Goal: Information Seeking & Learning: Learn about a topic

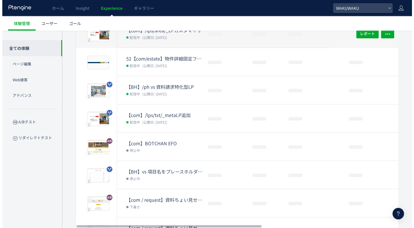
scroll to position [103, 0]
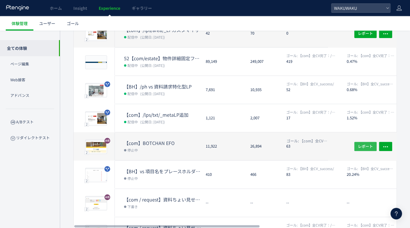
click at [364, 143] on span "レポート" at bounding box center [365, 145] width 15 height 9
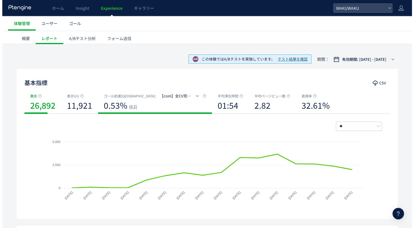
scroll to position [20, 0]
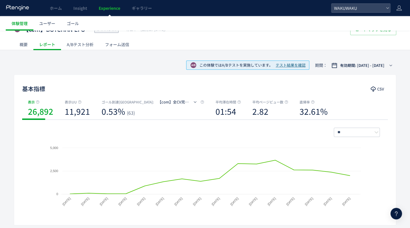
click at [83, 46] on div "A/Bテスト分析" at bounding box center [80, 45] width 38 height 12
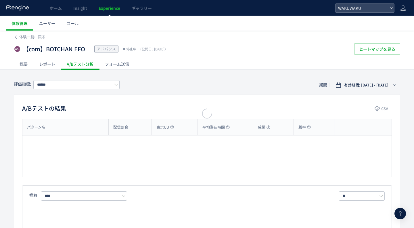
type input "**********"
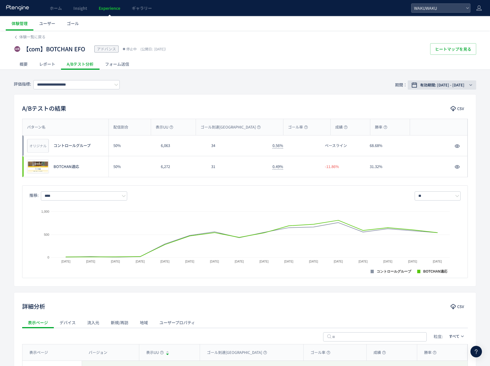
click at [410, 82] on button "有効期間: [DATE] - [DATE]" at bounding box center [442, 84] width 69 height 9
click at [47, 68] on div "レポート" at bounding box center [47, 64] width 28 height 12
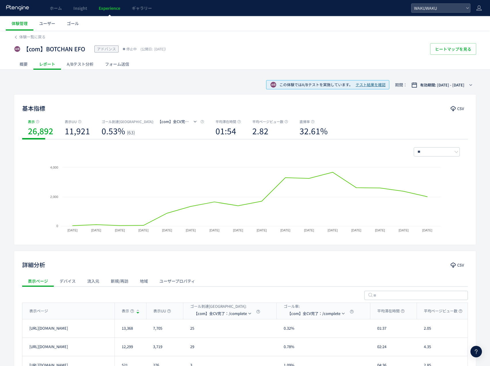
click at [83, 66] on div "A/Bテスト分析" at bounding box center [80, 64] width 38 height 12
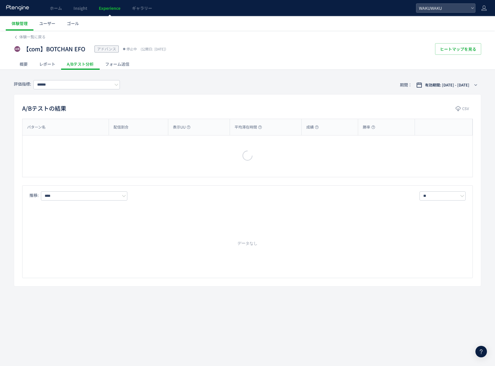
type input "**********"
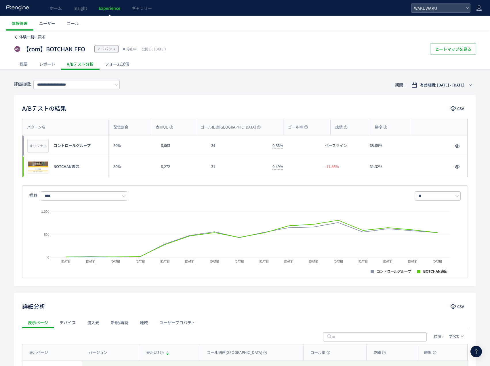
click at [19, 36] on link "体験一覧に戻る" at bounding box center [30, 36] width 32 height 5
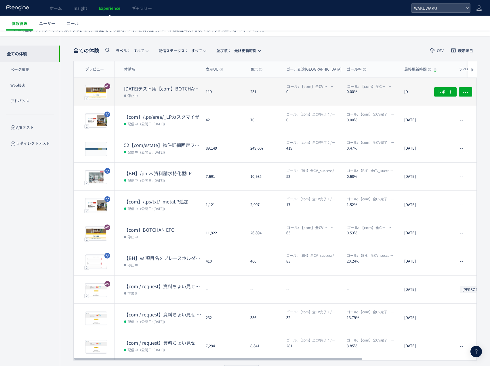
scroll to position [17, 0]
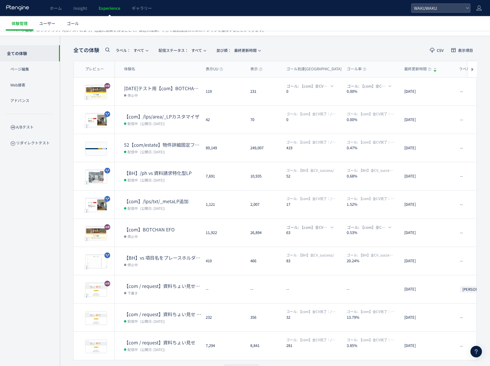
click at [108, 52] on icon at bounding box center [107, 49] width 7 height 7
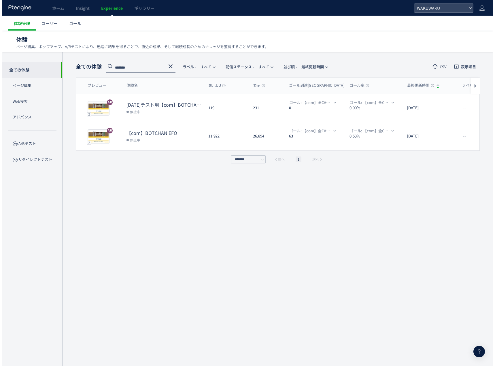
scroll to position [0, 0]
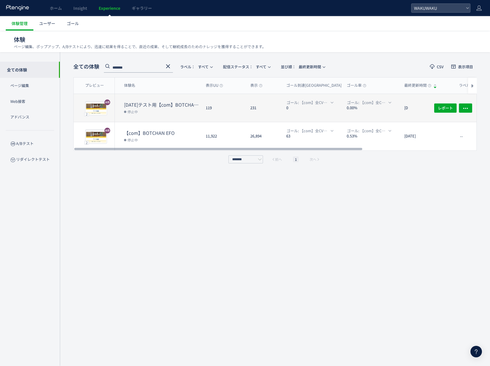
type input "*******"
click at [174, 113] on dd "停止中" at bounding box center [162, 111] width 77 height 7
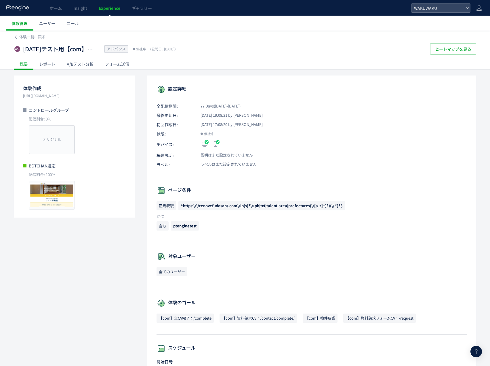
click at [79, 65] on div "A/Bテスト分析" at bounding box center [80, 64] width 38 height 12
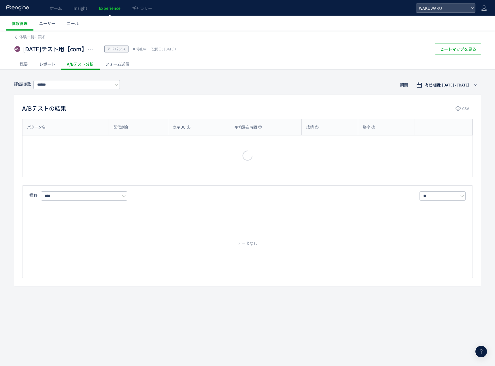
type input "**********"
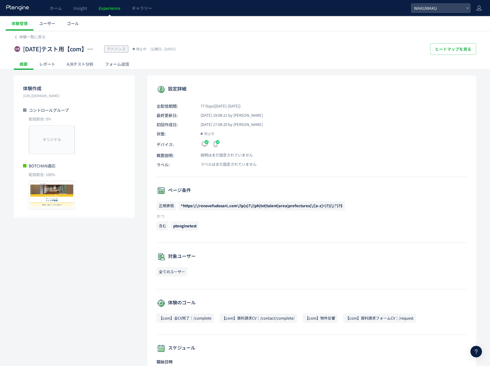
click at [85, 63] on div "A/Bテスト分析" at bounding box center [80, 64] width 38 height 12
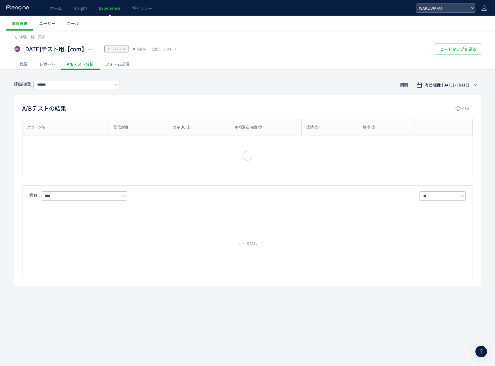
type input "**********"
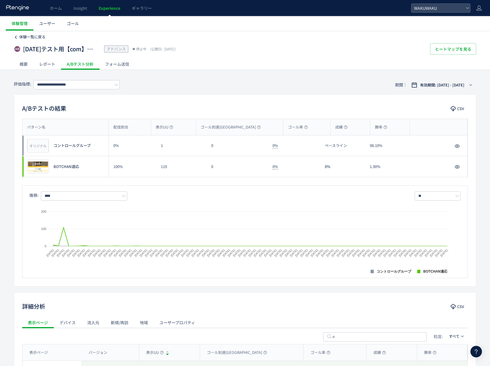
click at [34, 39] on span "体験一覧に戻る" at bounding box center [32, 36] width 26 height 5
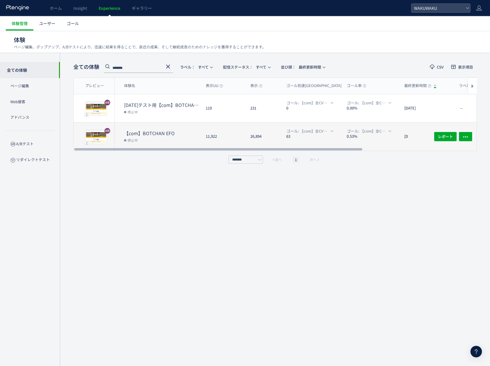
click at [157, 131] on dt "【com】BOTCHAN EFO" at bounding box center [162, 133] width 77 height 7
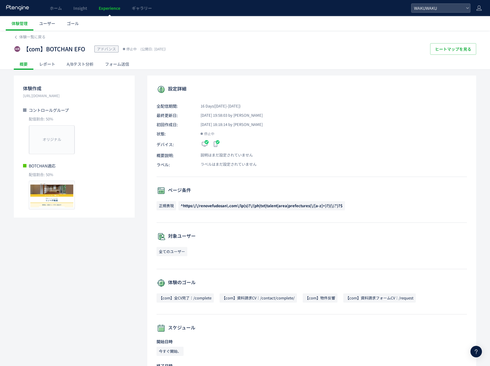
click at [84, 63] on div "A/Bテスト分析" at bounding box center [80, 64] width 38 height 12
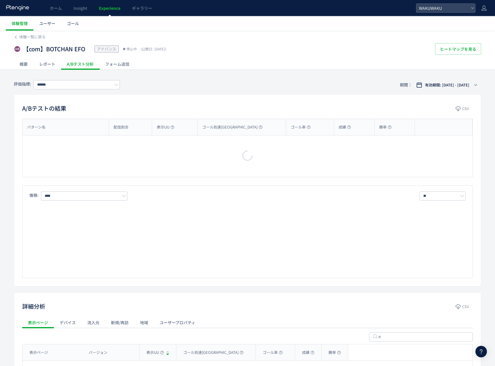
type input "**********"
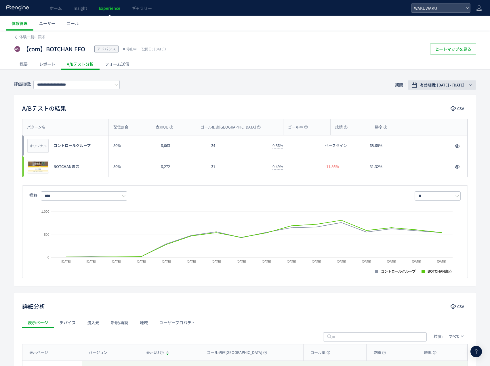
click at [455, 84] on span "有効期間: [DATE] - [DATE]" at bounding box center [442, 85] width 44 height 6
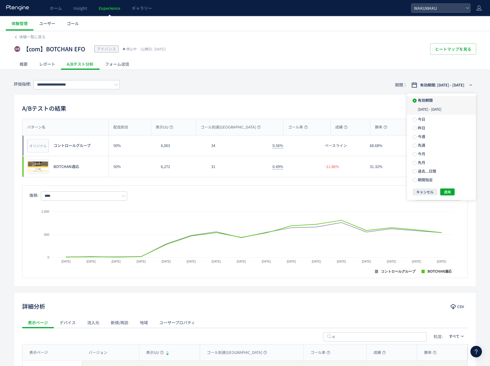
click at [449, 109] on div "[DATE] - [DATE]" at bounding box center [441, 109] width 69 height 10
click at [453, 109] on div "[DATE] - [DATE]" at bounding box center [441, 109] width 69 height 10
click at [432, 178] on span "期間指定" at bounding box center [425, 179] width 16 height 5
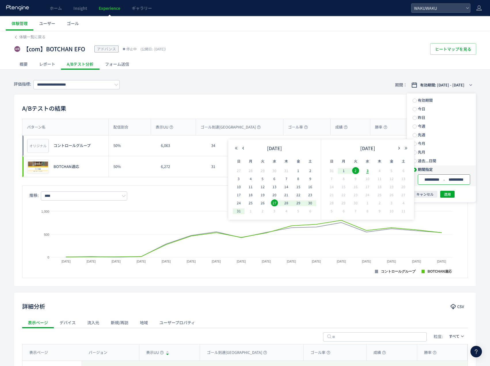
click at [451, 180] on input "**********" at bounding box center [457, 179] width 22 height 4
click at [245, 148] on icon "button" at bounding box center [242, 147] width 3 height 3
click at [273, 202] on span "25" at bounding box center [274, 202] width 7 height 7
click at [379, 194] on span "24" at bounding box center [379, 194] width 7 height 7
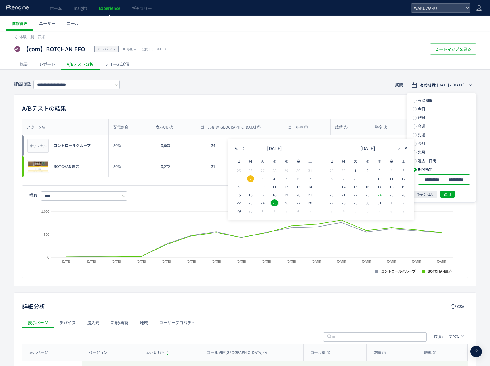
type input "**********"
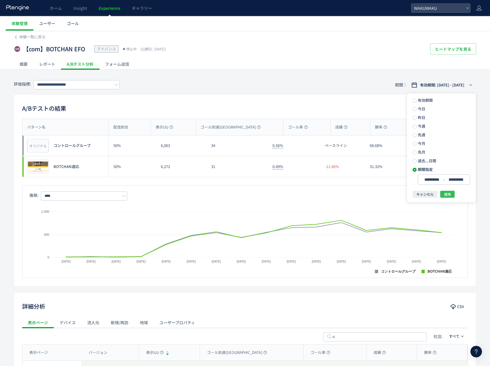
click at [451, 195] on button "適用" at bounding box center [447, 194] width 14 height 7
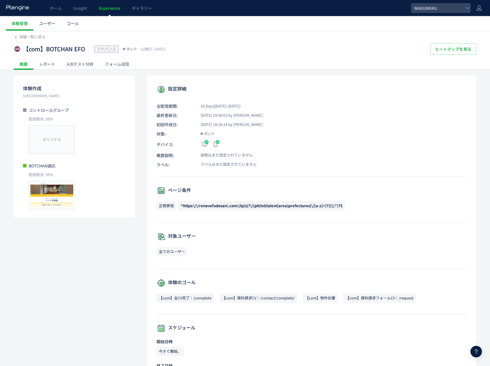
click at [79, 66] on div "A/Bテスト分析" at bounding box center [80, 64] width 38 height 12
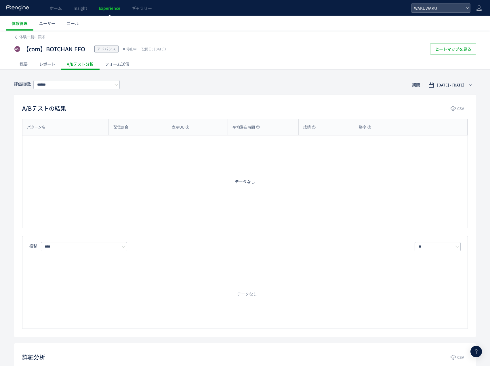
click at [52, 66] on div "レポート" at bounding box center [47, 64] width 28 height 12
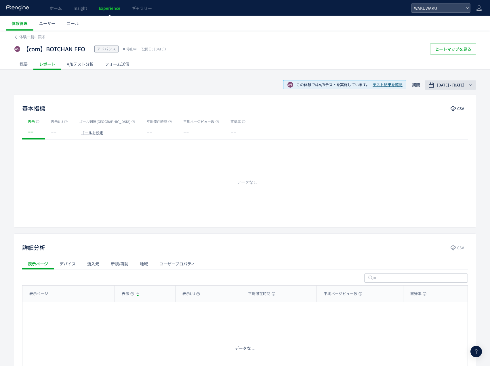
click at [452, 85] on span "2025/06/25 - 2025/07/24" at bounding box center [450, 85] width 27 height 6
click at [380, 83] on span "テスト結果を確認" at bounding box center [388, 84] width 30 height 5
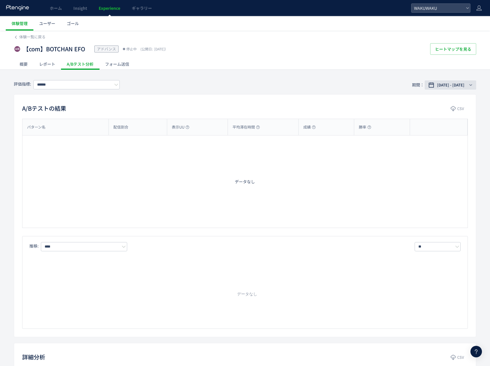
click at [437, 84] on span "2025/06/25 - 2025/07/24" at bounding box center [450, 85] width 27 height 6
click at [436, 102] on label "有効期間" at bounding box center [441, 100] width 69 height 8
click at [452, 193] on button "適用" at bounding box center [447, 191] width 14 height 7
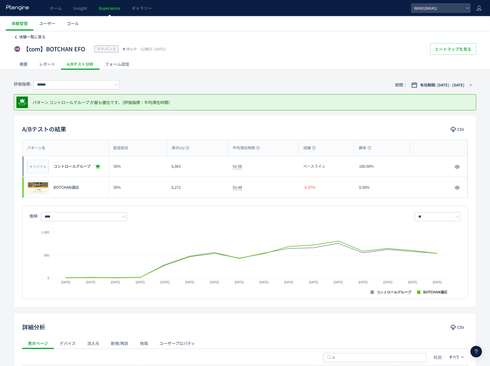
click at [32, 37] on span "体験一覧に戻る" at bounding box center [32, 36] width 26 height 5
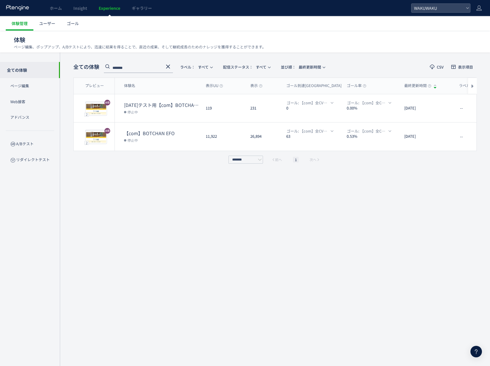
click at [146, 64] on input "*******" at bounding box center [138, 68] width 69 height 9
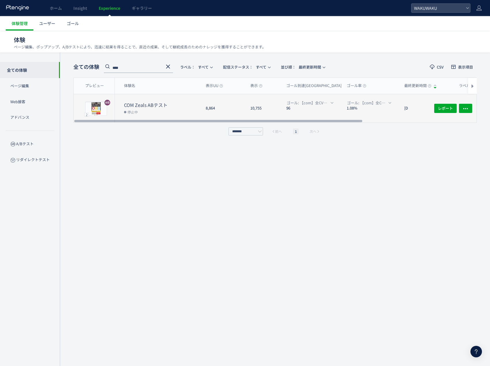
type input "****"
click at [162, 105] on dt "COM Zeals ABテスト" at bounding box center [162, 105] width 77 height 7
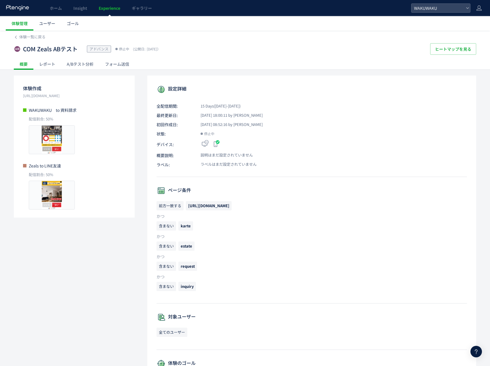
click at [87, 66] on div "A/Bテスト分析" at bounding box center [80, 64] width 38 height 12
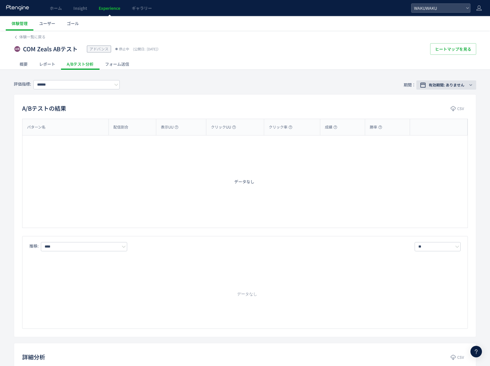
click at [461, 83] on span "有効期間: ありません" at bounding box center [447, 85] width 36 height 6
click at [30, 38] on span "体験一覧に戻る" at bounding box center [32, 36] width 26 height 5
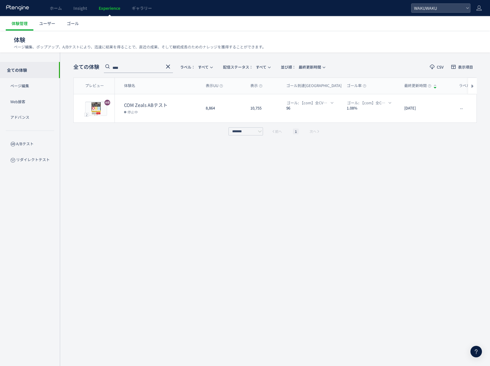
click at [169, 66] on use at bounding box center [168, 66] width 4 height 4
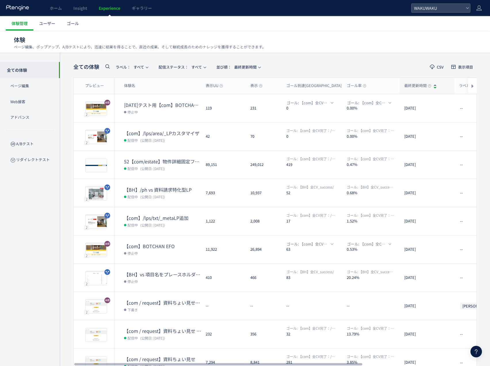
click at [438, 87] on div "最終更新時間" at bounding box center [427, 86] width 55 height 16
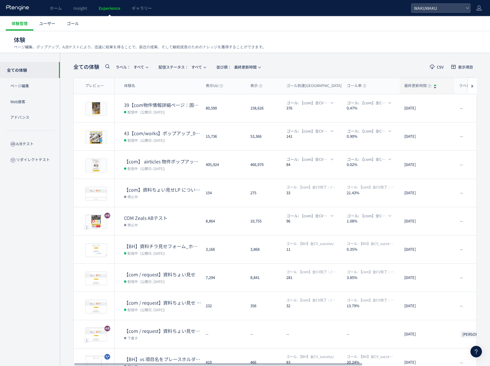
click at [436, 84] on div "最終更新時間" at bounding box center [427, 86] width 55 height 16
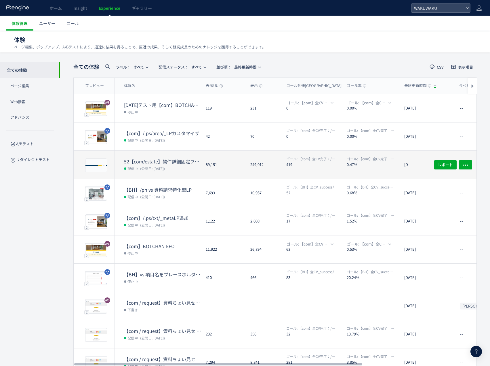
scroll to position [0, 0]
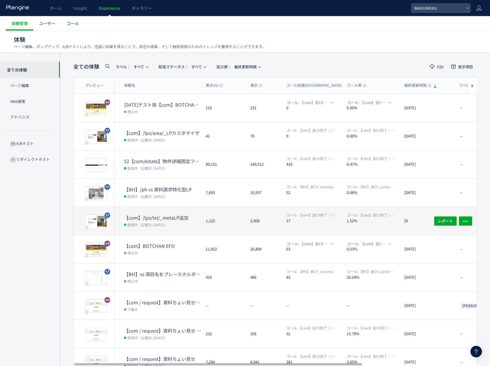
click at [375, 216] on span "ゴール: 【com】全CV完了：/complete" at bounding box center [371, 214] width 48 height 5
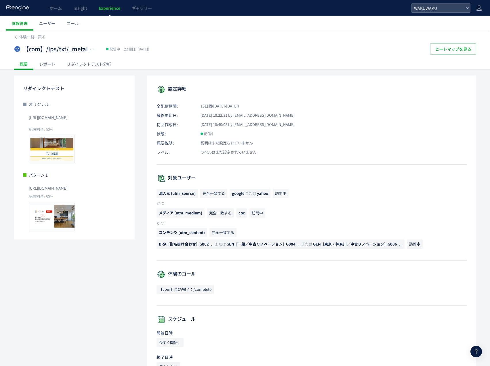
click at [82, 64] on div "リダイレクトテスト分析" at bounding box center [89, 64] width 56 height 12
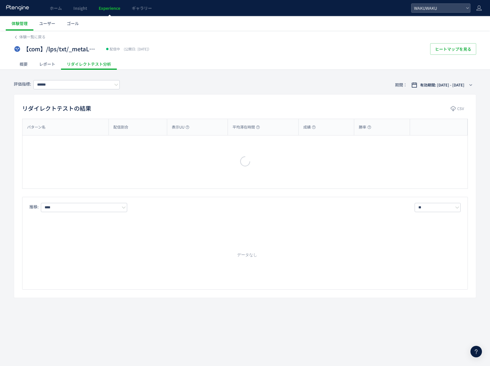
type input "**********"
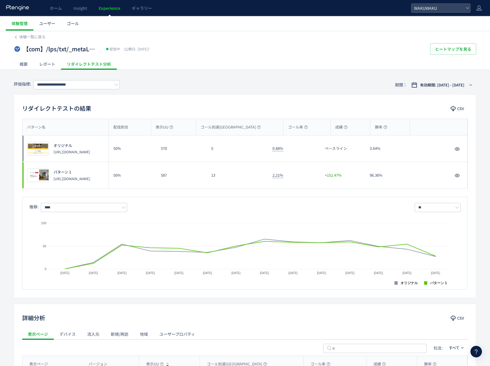
click at [46, 64] on div "レポート" at bounding box center [47, 64] width 28 height 12
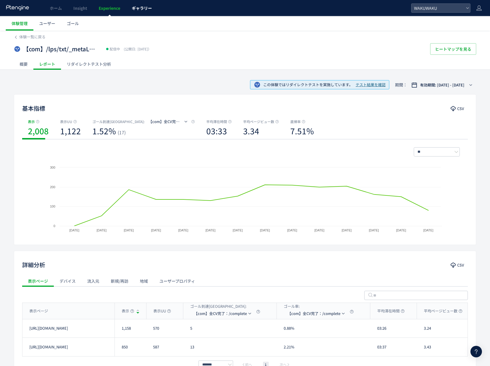
click at [134, 9] on span "ギャラリー" at bounding box center [142, 8] width 20 height 6
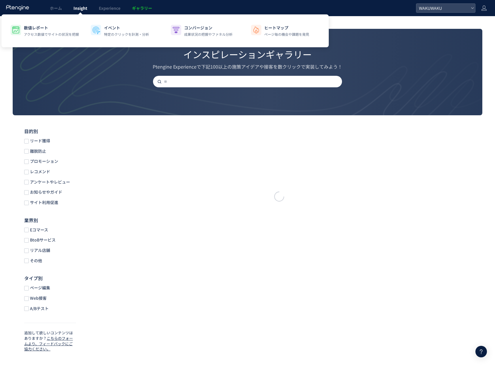
click at [88, 6] on link "Insight" at bounding box center [80, 8] width 25 height 16
